Goal: Information Seeking & Learning: Learn about a topic

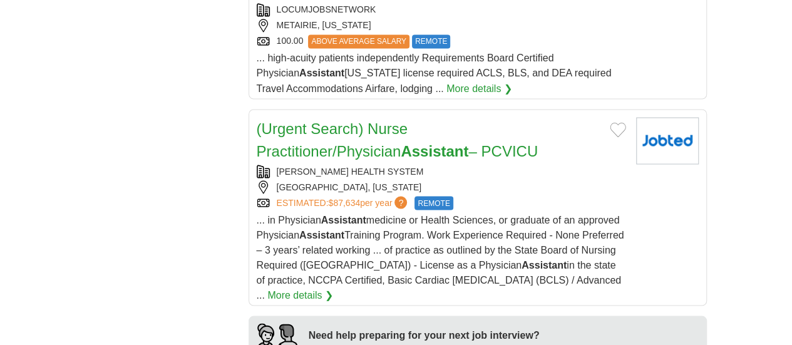
scroll to position [1102, 0]
drag, startPoint x: 0, startPoint y: 0, endPoint x: 402, endPoint y: 240, distance: 468.7
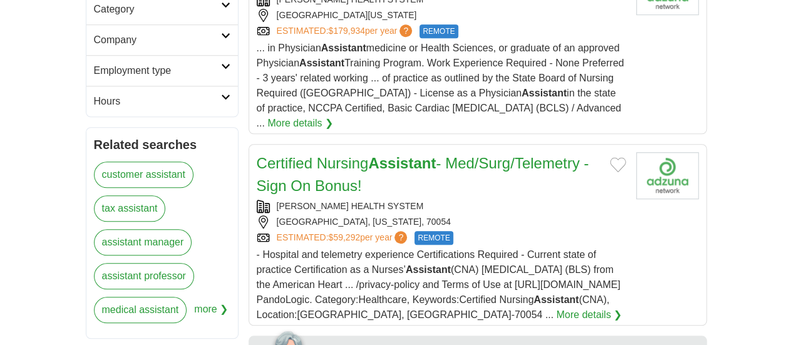
scroll to position [476, 0]
click at [94, 162] on link "customer assistant" at bounding box center [143, 175] width 99 height 26
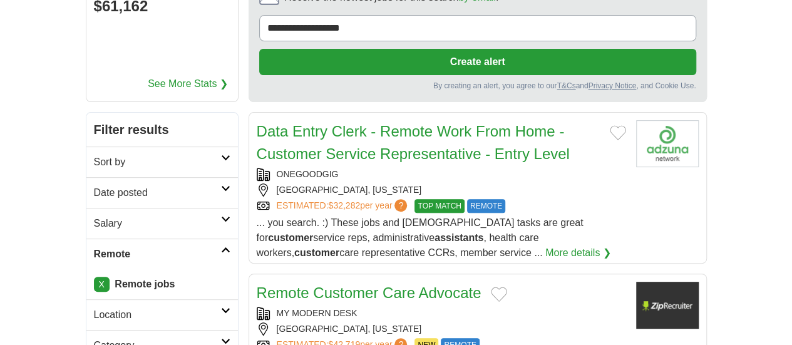
scroll to position [141, 0]
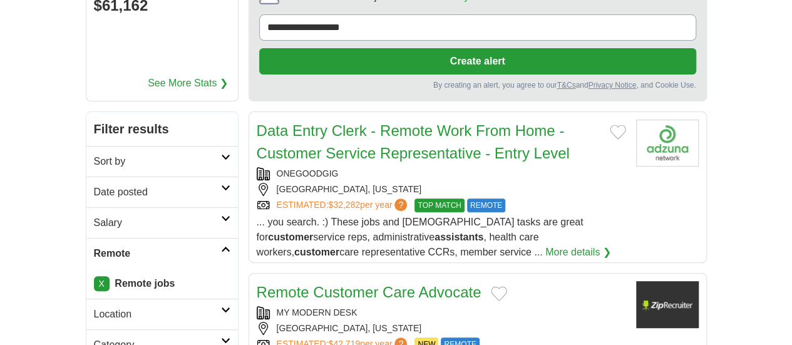
click at [179, 154] on h2 "Sort by" at bounding box center [157, 161] width 127 height 15
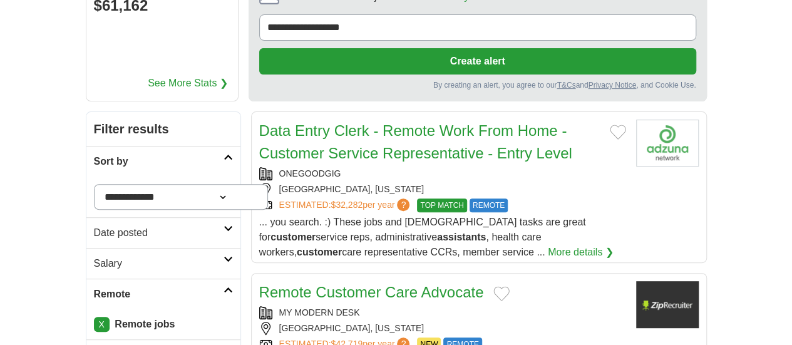
click at [134, 225] on h2 "Date posted" at bounding box center [159, 232] width 130 height 15
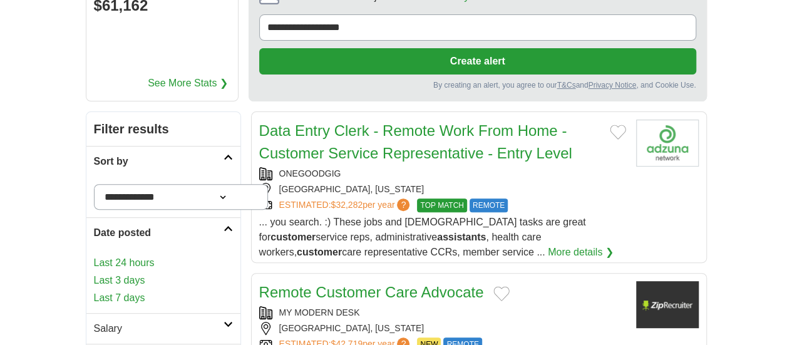
click at [94, 255] on link "Last 24 hours" at bounding box center [163, 262] width 139 height 15
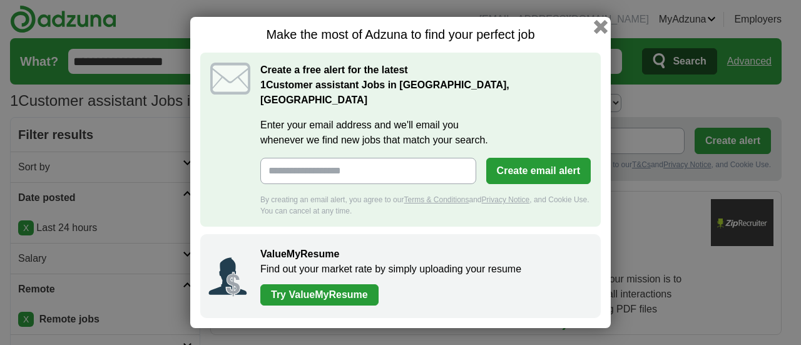
click at [599, 34] on button "button" at bounding box center [601, 27] width 14 height 14
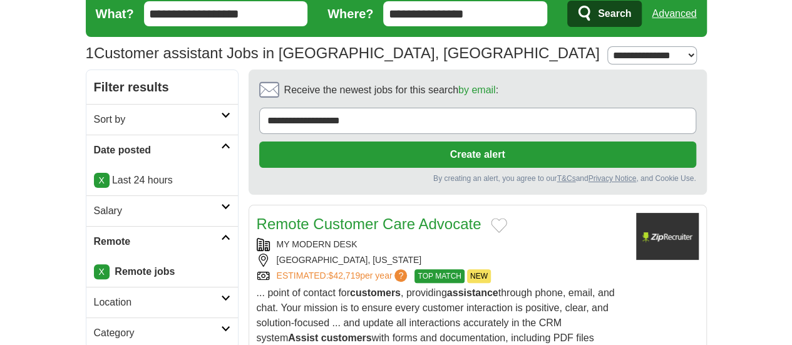
scroll to position [48, 0]
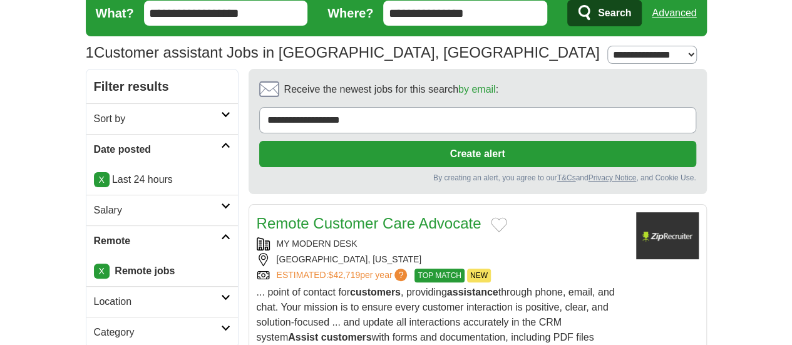
click at [414, 268] on span "TOP MATCH" at bounding box center [438, 275] width 49 height 14
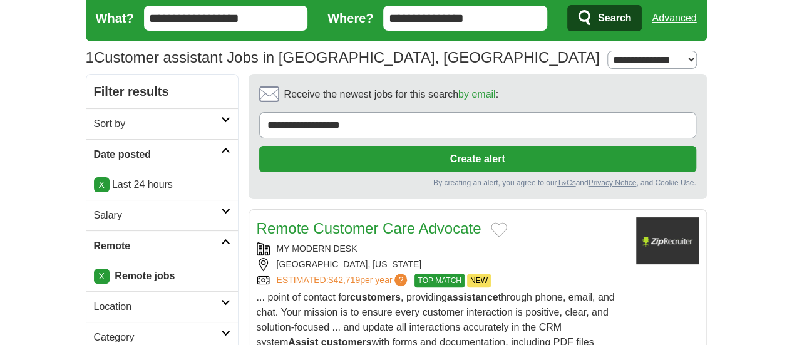
scroll to position [44, 0]
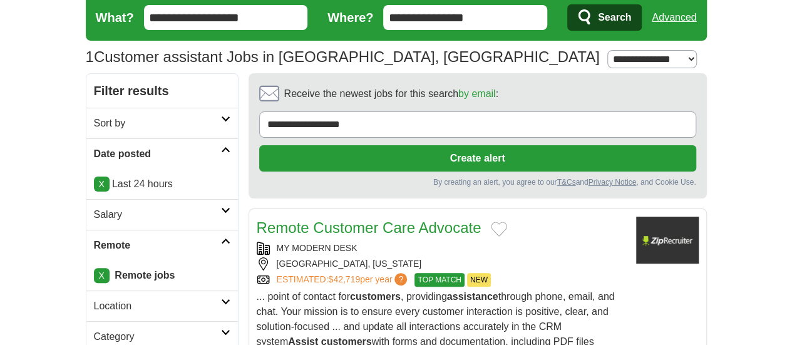
click at [221, 150] on icon at bounding box center [225, 149] width 9 height 6
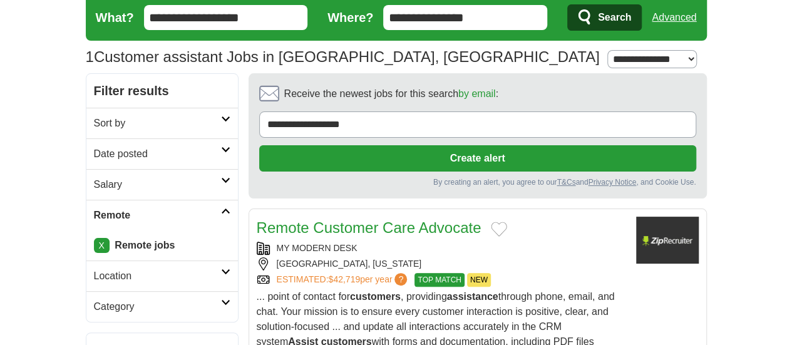
click at [221, 150] on icon at bounding box center [225, 149] width 9 height 6
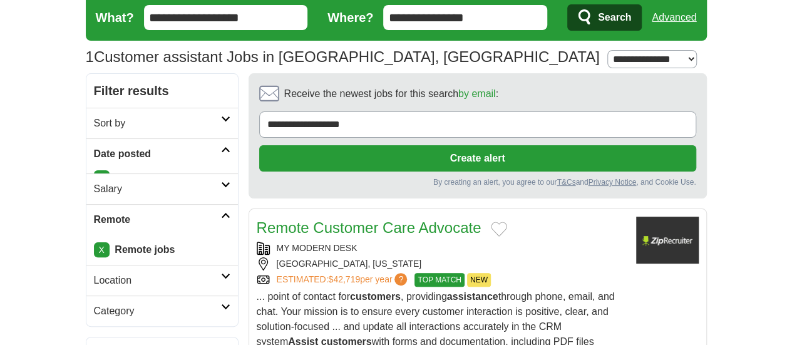
click at [221, 150] on icon at bounding box center [225, 149] width 9 height 6
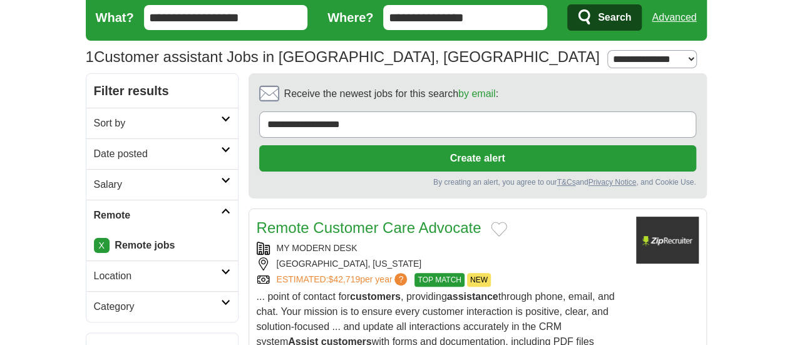
click at [221, 150] on icon at bounding box center [225, 149] width 9 height 6
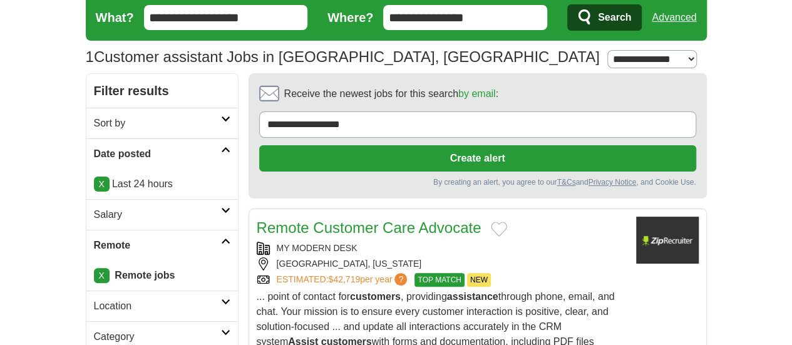
click at [94, 183] on link "X" at bounding box center [102, 183] width 16 height 15
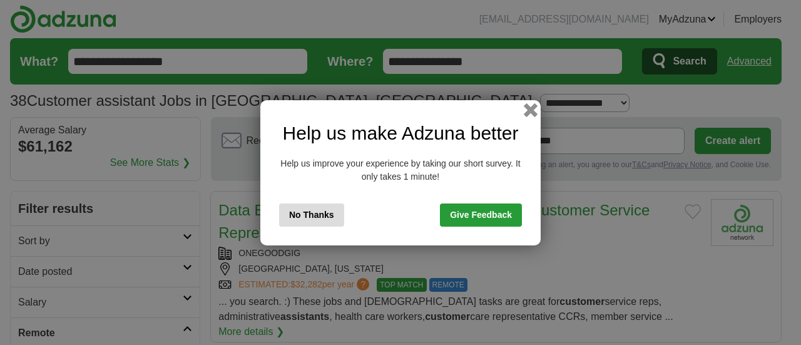
click at [528, 108] on button "button" at bounding box center [531, 110] width 14 height 14
